Goal: Navigation & Orientation: Find specific page/section

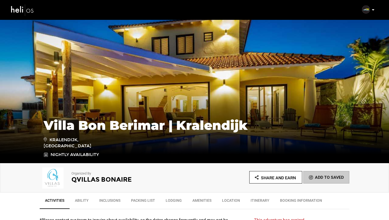
scroll to position [18, 0]
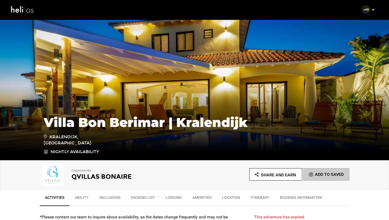
click at [155, 124] on h1 "Villa Bon Berimar | Kralendijk" at bounding box center [195, 122] width 302 height 14
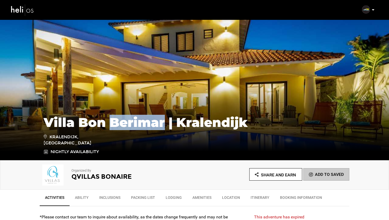
click at [155, 124] on h1 "Villa Bon Berimar | Kralendijk" at bounding box center [195, 122] width 302 height 14
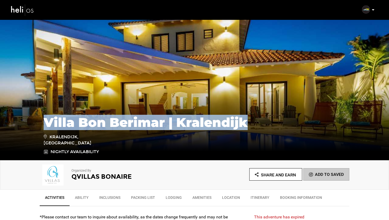
click at [155, 124] on h1 "Villa Bon Berimar | Kralendijk" at bounding box center [195, 122] width 302 height 14
copy div "Villa Bon Berimar | Kralendijk"
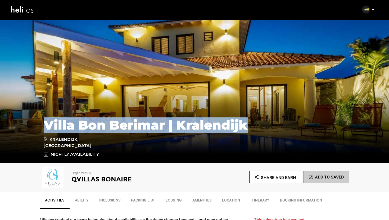
scroll to position [0, 0]
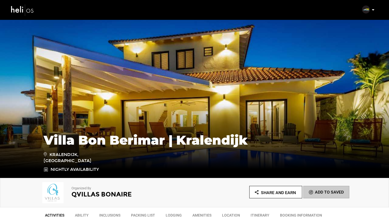
click at [17, 186] on div "Organized By Qvillas Bonaire Share and Earn Add To Saved" at bounding box center [194, 192] width 389 height 29
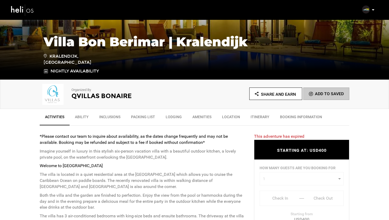
scroll to position [95, 0]
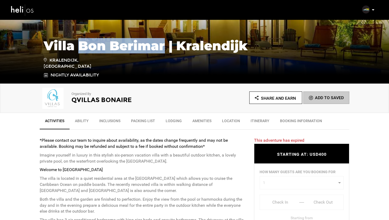
drag, startPoint x: 165, startPoint y: 50, endPoint x: 80, endPoint y: 47, distance: 85.0
click at [80, 47] on h1 "Villa Bon Berimar | Kralendijk" at bounding box center [195, 46] width 302 height 14
click at [145, 40] on h1 "Villa Bon Berimar | Kralendijk" at bounding box center [195, 46] width 302 height 14
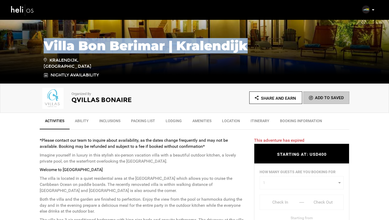
click at [145, 40] on h1 "Villa Bon Berimar | Kralendijk" at bounding box center [195, 46] width 302 height 14
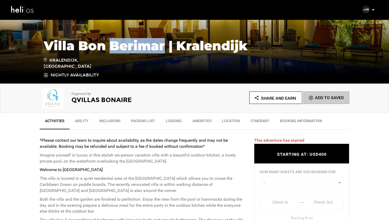
click at [145, 40] on h1 "Villa Bon Berimar | Kralendijk" at bounding box center [195, 46] width 302 height 14
click at [163, 49] on h1 "Villa Bon Berimar | Kralendijk" at bounding box center [195, 46] width 302 height 14
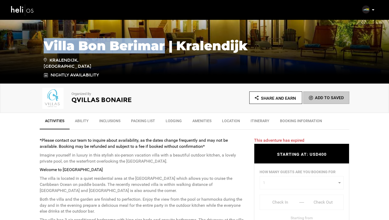
drag, startPoint x: 164, startPoint y: 48, endPoint x: 43, endPoint y: 48, distance: 121.5
click at [43, 48] on div "Villa Bon Berimar | Kralendijk [GEOGRAPHIC_DATA], [GEOGRAPHIC_DATA] Nightly Ava…" at bounding box center [195, 55] width 310 height 45
copy h1 "Villa Bon Berimar"
